Goal: Complete application form: Complete application form

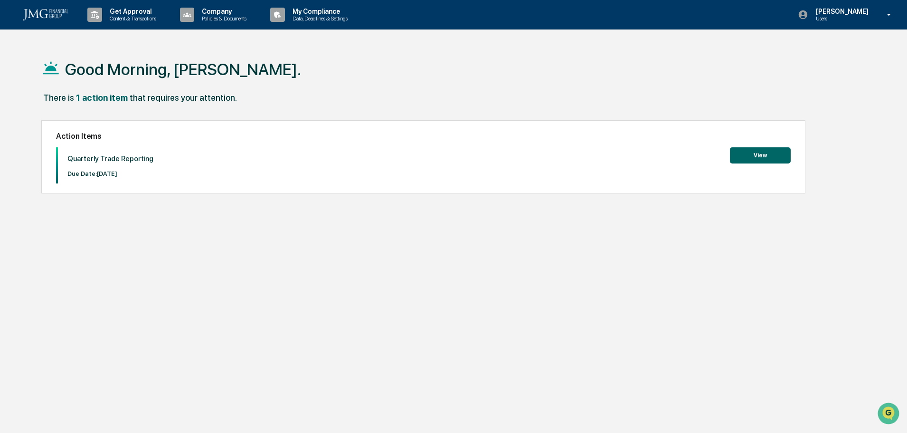
click at [765, 158] on button "View" at bounding box center [760, 155] width 61 height 16
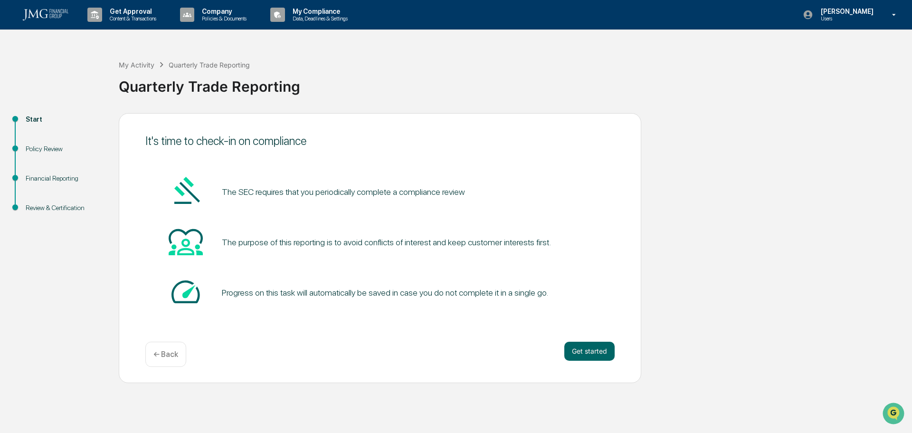
click at [608, 352] on button "Get started" at bounding box center [589, 351] width 50 height 19
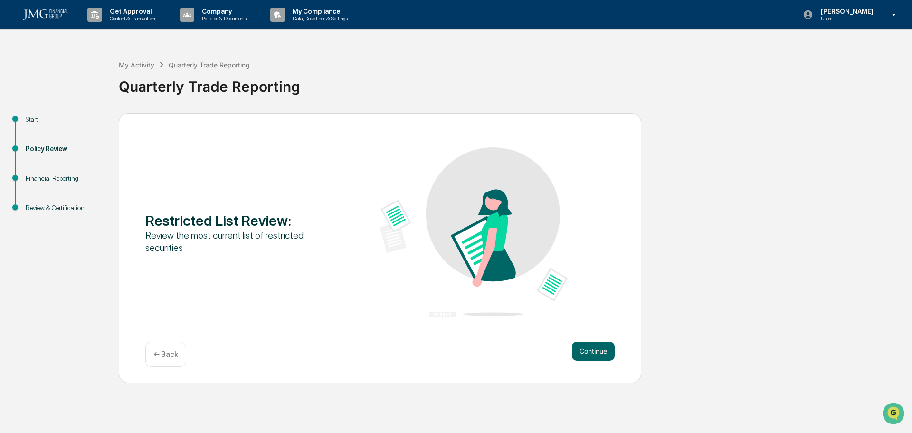
click at [597, 355] on button "Continue" at bounding box center [593, 351] width 43 height 19
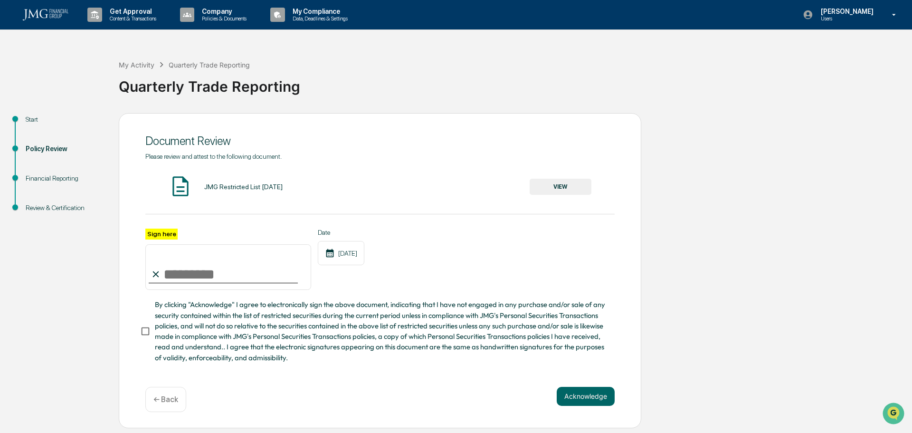
click at [541, 187] on button "VIEW" at bounding box center [561, 187] width 62 height 16
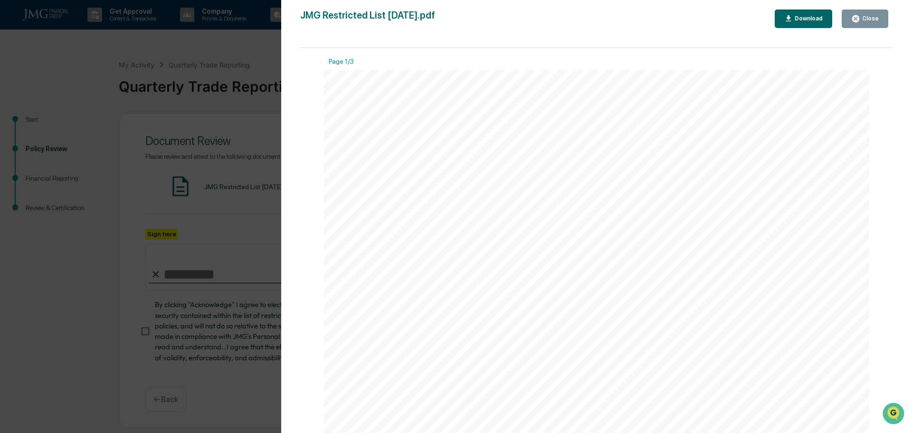
click at [491, 409] on span "Interactive Brokers Group, Inc." at bounding box center [519, 409] width 134 height 11
click at [505, 386] on span "[PERSON_NAME] Corporation" at bounding box center [521, 387] width 139 height 11
click at [859, 20] on icon "button" at bounding box center [855, 18] width 7 height 7
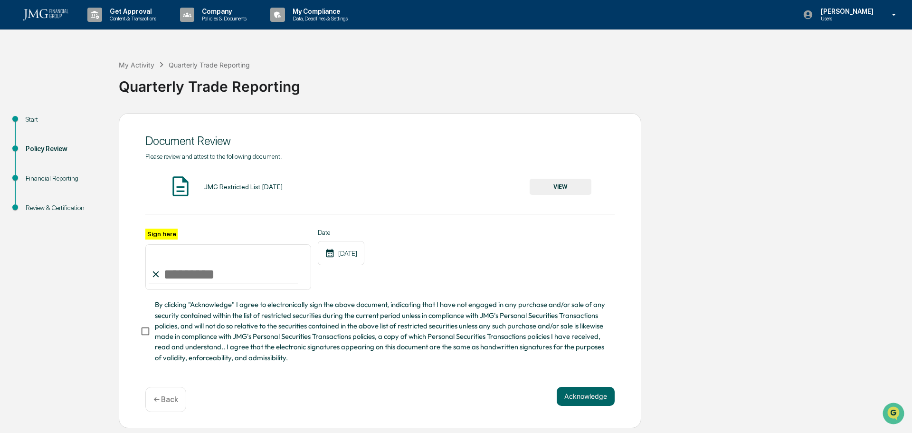
click at [239, 274] on input "Sign here" at bounding box center [228, 267] width 166 height 46
type input "**********"
click at [575, 399] on button "Acknowledge" at bounding box center [586, 396] width 58 height 19
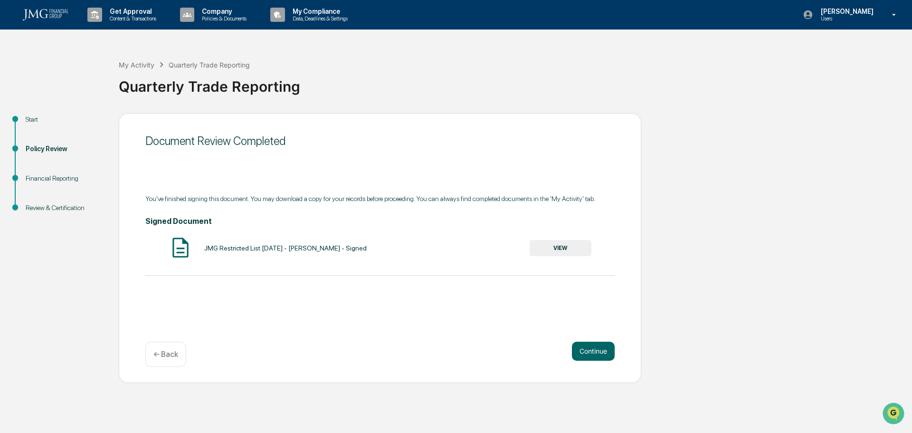
click at [585, 354] on button "Continue" at bounding box center [593, 351] width 43 height 19
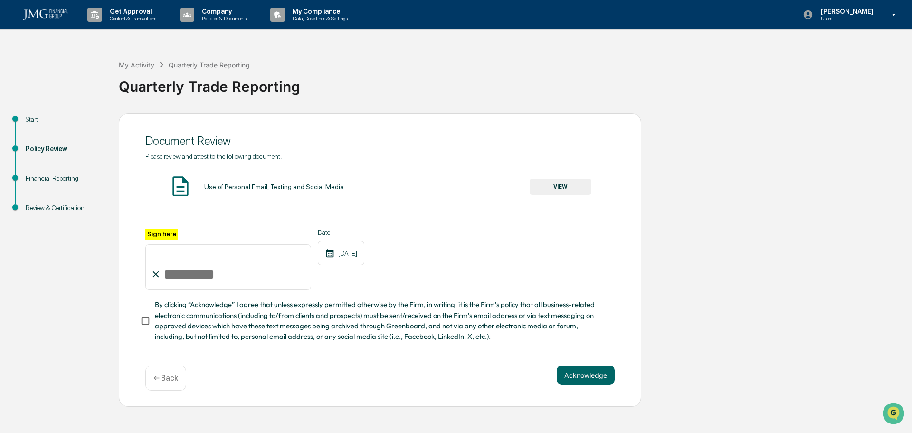
click at [589, 187] on button "VIEW" at bounding box center [561, 187] width 62 height 16
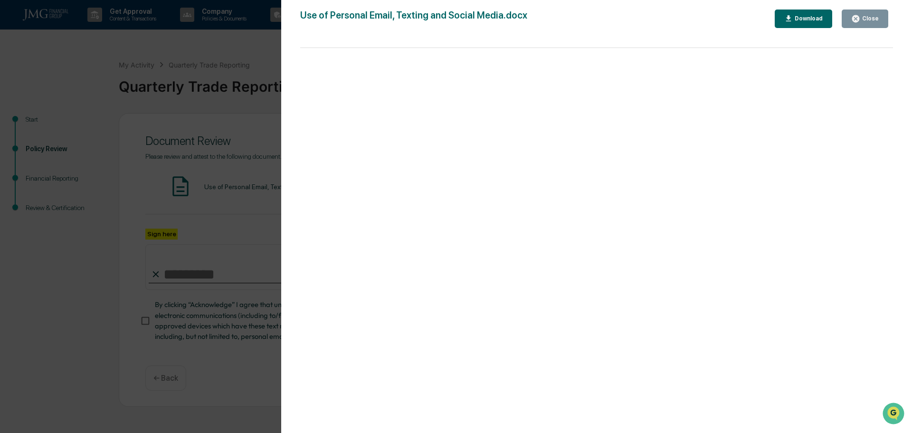
click at [859, 19] on icon "button" at bounding box center [855, 18] width 7 height 7
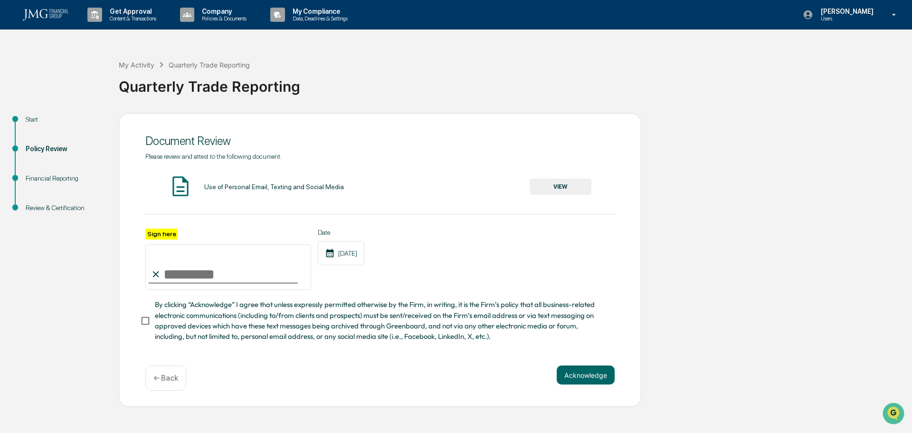
click at [181, 276] on input "Sign here" at bounding box center [228, 267] width 166 height 46
type input "**********"
click at [570, 375] on button "Acknowledge" at bounding box center [586, 374] width 58 height 19
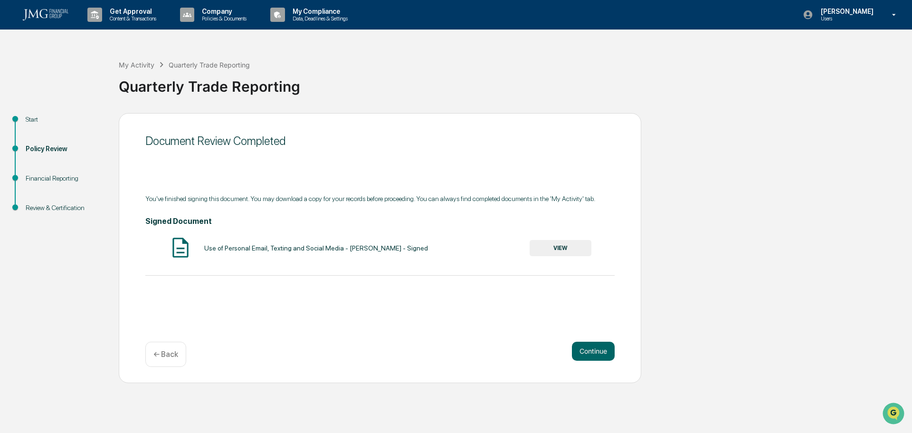
click at [597, 351] on button "Continue" at bounding box center [593, 351] width 43 height 19
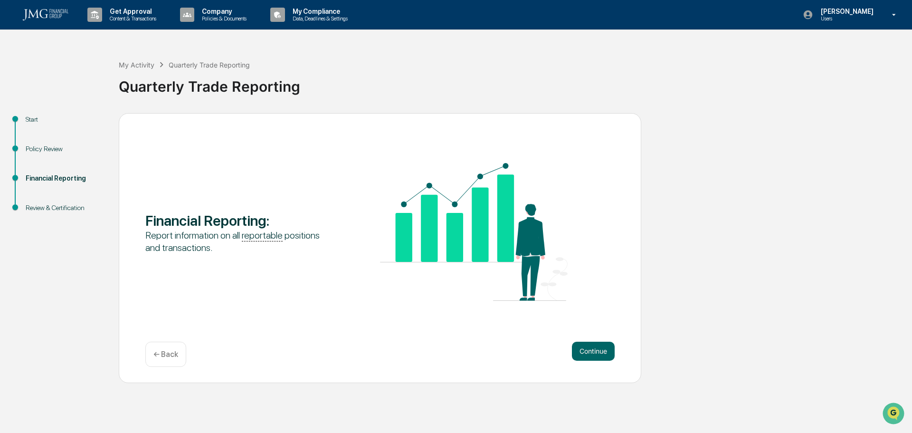
click at [597, 351] on button "Continue" at bounding box center [593, 351] width 43 height 19
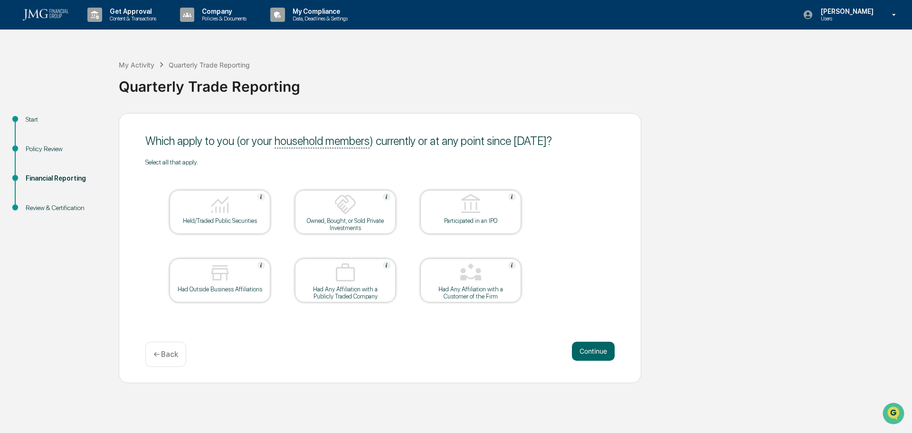
click at [246, 218] on div "Held/Traded Public Securities" at bounding box center [220, 220] width 86 height 7
click at [223, 281] on img at bounding box center [220, 272] width 23 height 23
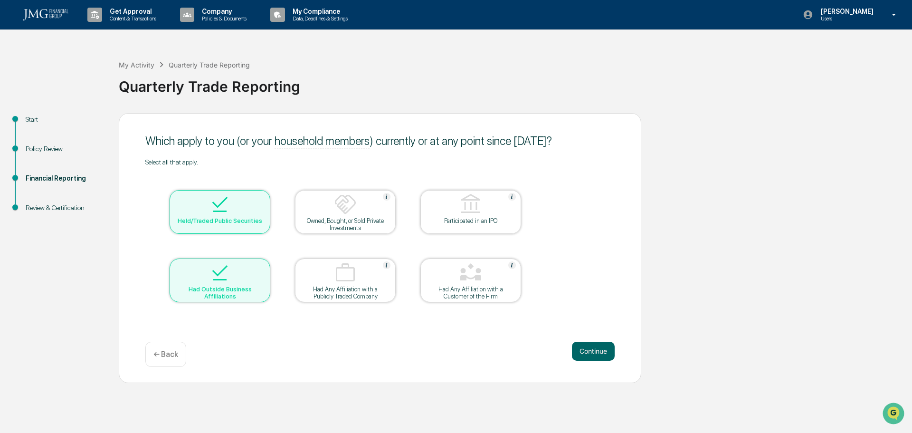
click at [213, 286] on div "Had Outside Business Affiliations" at bounding box center [220, 292] width 86 height 14
click at [580, 352] on button "Continue" at bounding box center [593, 351] width 43 height 19
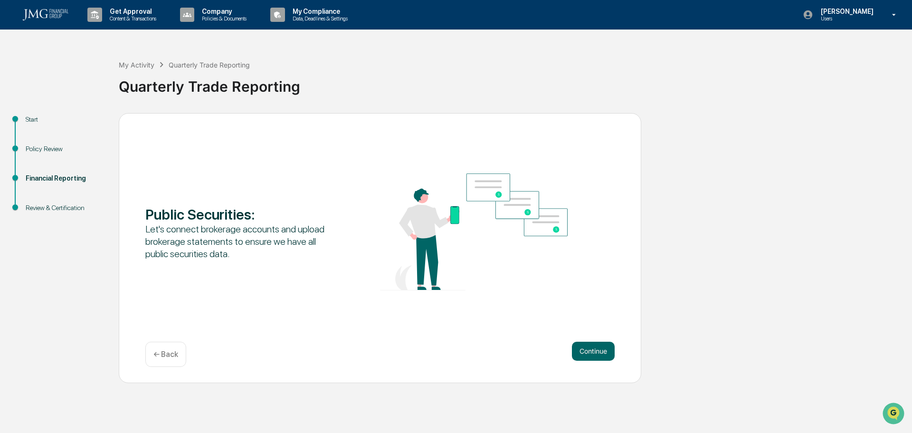
click at [581, 352] on button "Continue" at bounding box center [593, 351] width 43 height 19
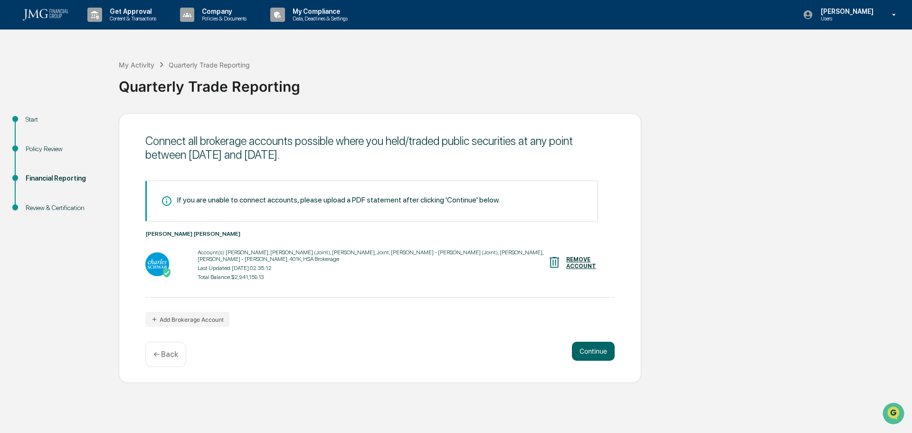
click at [594, 352] on button "Continue" at bounding box center [593, 351] width 43 height 19
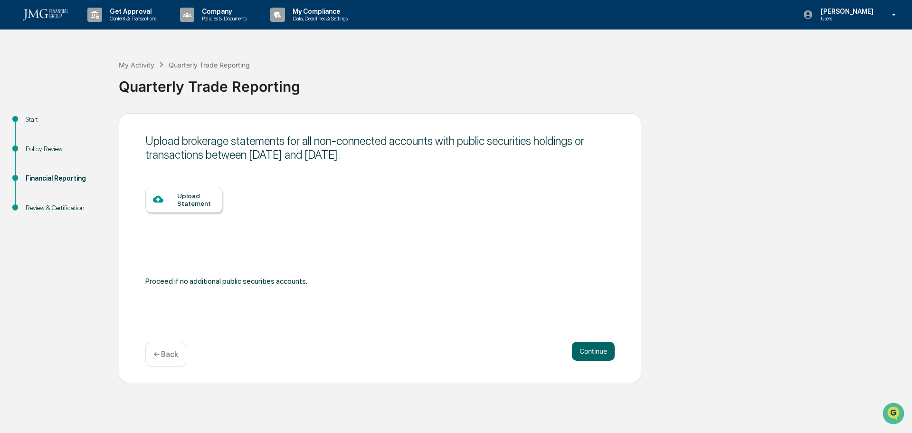
click at [205, 203] on div "Upload Statement" at bounding box center [196, 199] width 38 height 15
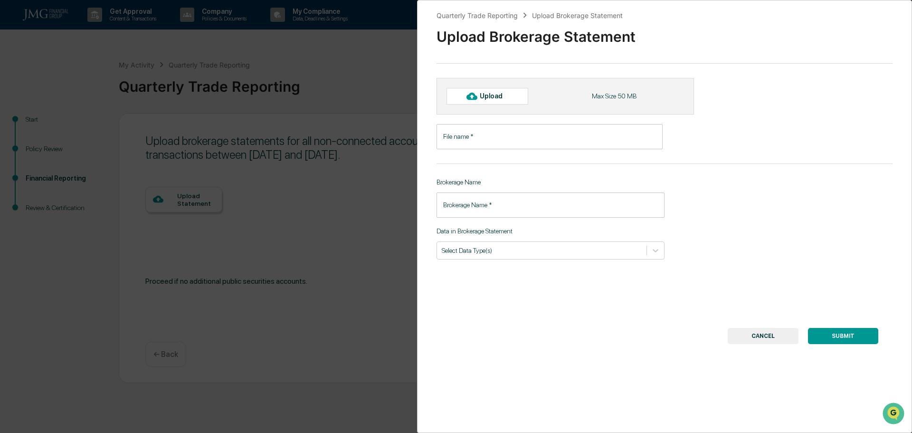
click at [777, 339] on button "CANCEL" at bounding box center [763, 336] width 71 height 16
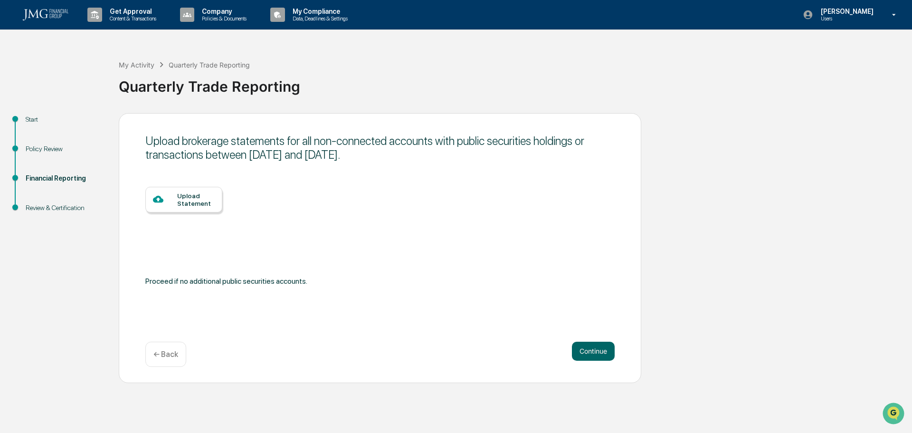
click at [185, 202] on div "Upload Statement" at bounding box center [196, 199] width 38 height 15
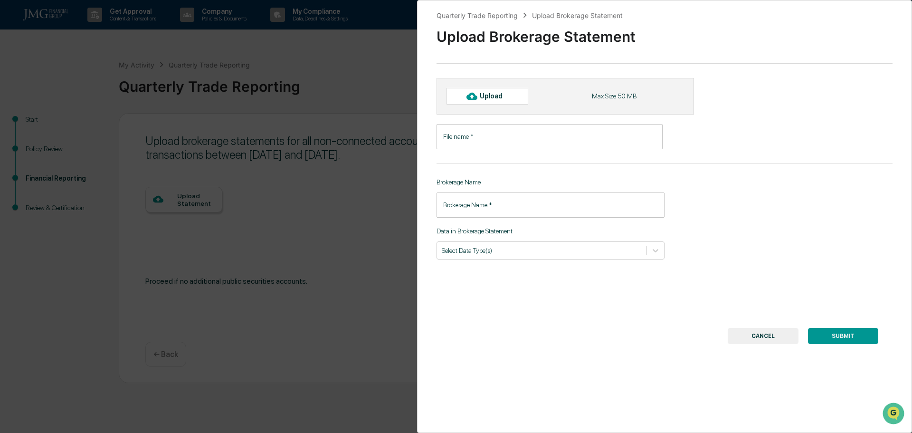
click at [482, 100] on div "Upload" at bounding box center [495, 96] width 31 height 8
type input "**********"
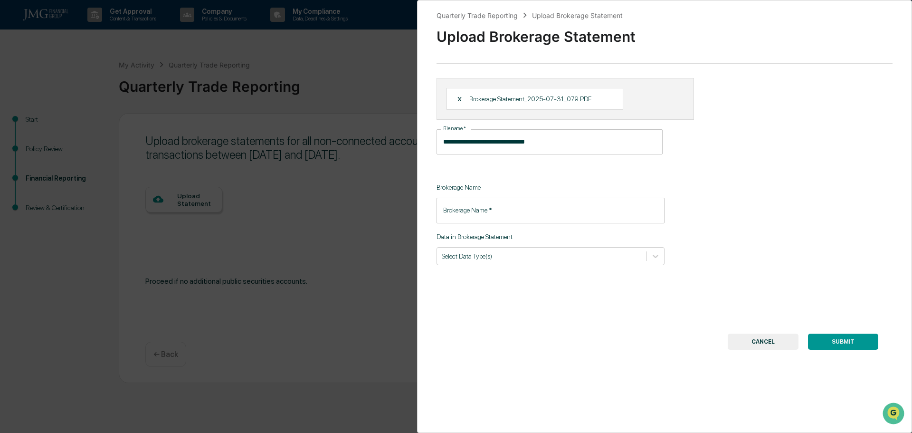
click at [760, 346] on button "CANCEL" at bounding box center [763, 341] width 71 height 16
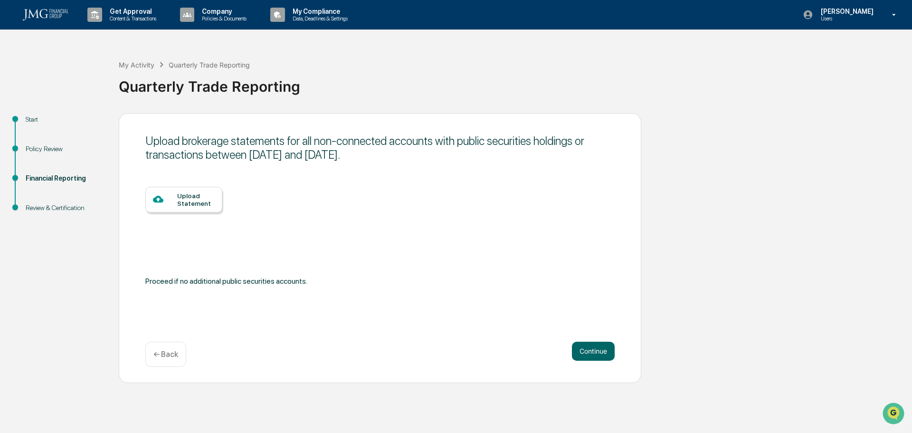
click at [203, 197] on div "Upload Statement" at bounding box center [196, 199] width 38 height 15
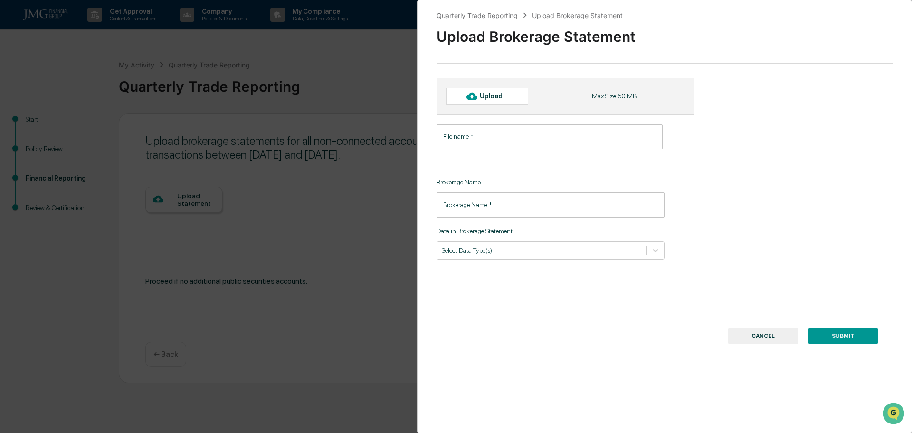
click at [470, 134] on input "File name   *" at bounding box center [550, 136] width 226 height 25
click at [504, 208] on input "Brokerage Name   *" at bounding box center [551, 204] width 228 height 25
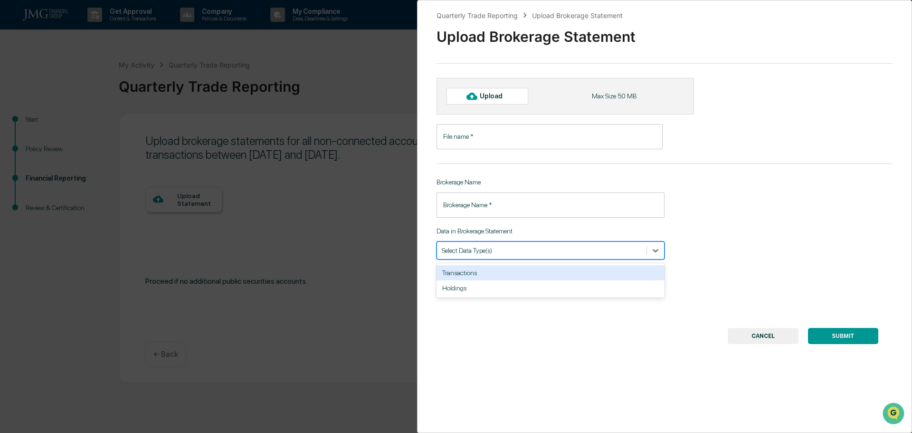
click at [517, 253] on div at bounding box center [542, 250] width 200 height 9
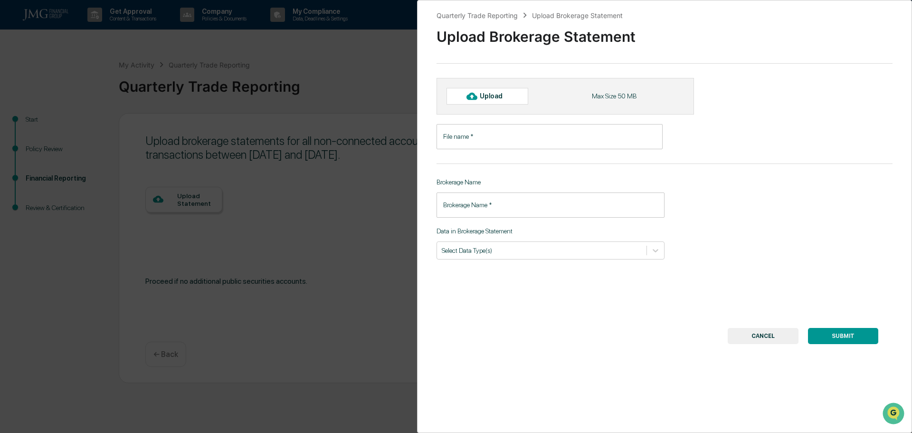
click at [759, 338] on button "CANCEL" at bounding box center [763, 336] width 71 height 16
